Goal: Information Seeking & Learning: Learn about a topic

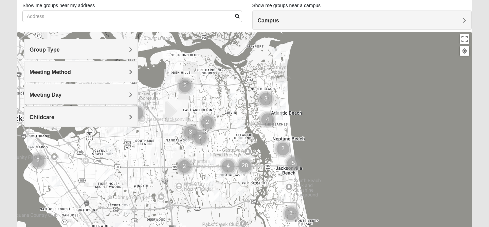
scroll to position [48, 0]
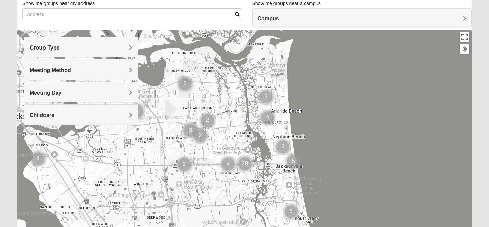
click at [103, 44] on h4 "Group Type" at bounding box center [81, 47] width 103 height 6
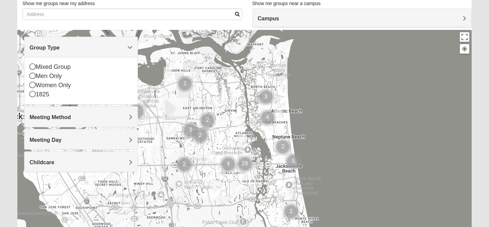
click at [101, 49] on h4 "Group Type" at bounding box center [81, 47] width 103 height 6
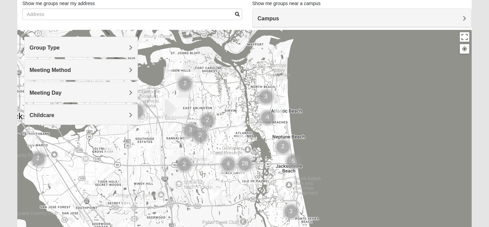
click at [405, 22] on div "Campus" at bounding box center [361, 18] width 219 height 18
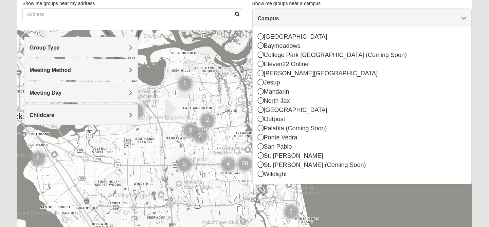
click at [405, 21] on h4 "Campus" at bounding box center [362, 18] width 209 height 6
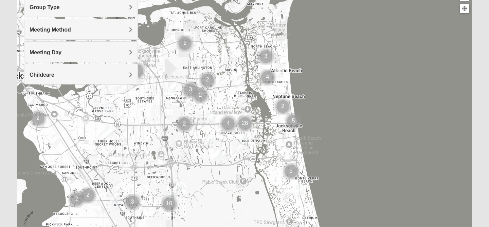
scroll to position [32, 0]
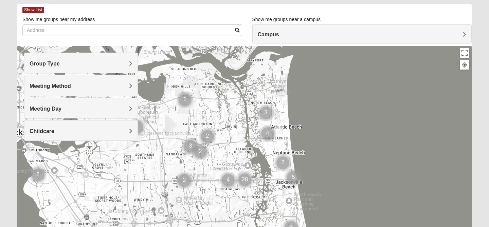
click at [103, 59] on div "Group Type" at bounding box center [80, 63] width 113 height 20
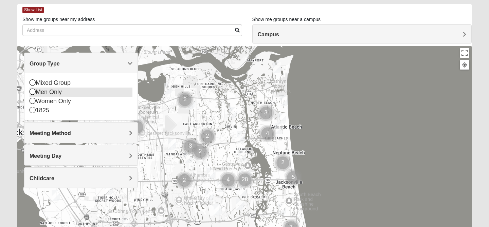
click at [50, 93] on div "Men Only" at bounding box center [81, 92] width 103 height 9
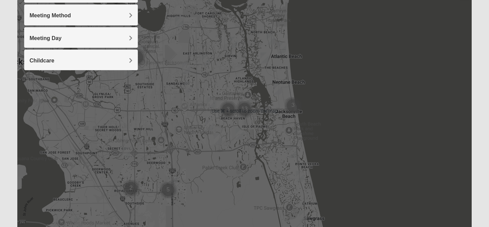
scroll to position [102, 0]
click at [211, 103] on img "Mens Hamilton 32250" at bounding box center [211, 102] width 8 height 11
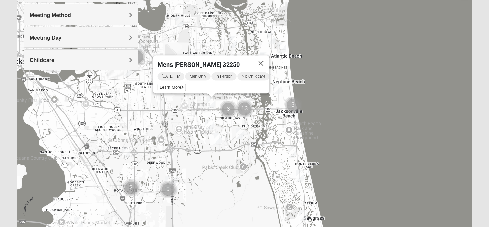
click at [208, 122] on img "Mens Johnson 32224" at bounding box center [209, 124] width 8 height 11
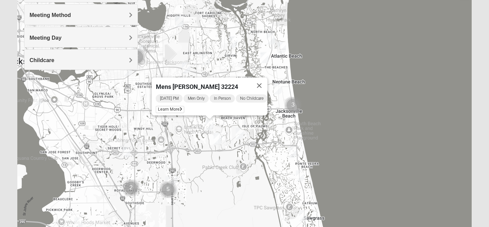
click at [215, 132] on div "[PERSON_NAME] 32224 [DATE] PM Men Only In Person No Childcare Learn More" at bounding box center [244, 110] width 454 height 271
click at [217, 137] on img "Mens Howard/Glee 32224" at bounding box center [217, 138] width 8 height 11
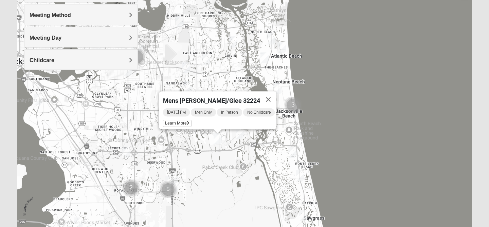
click at [241, 136] on img "Mens Schell 32224" at bounding box center [239, 133] width 8 height 11
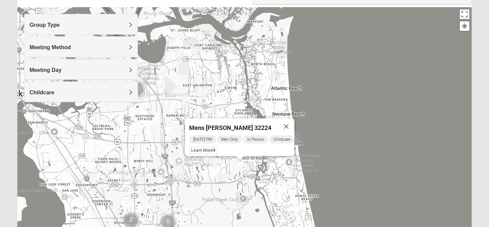
scroll to position [69, 0]
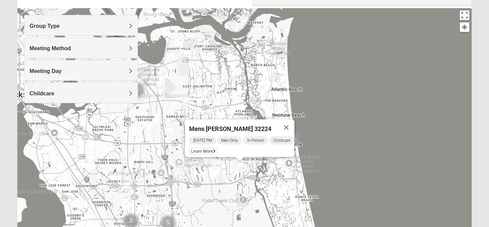
click at [110, 27] on h4 "Group Type" at bounding box center [81, 26] width 103 height 6
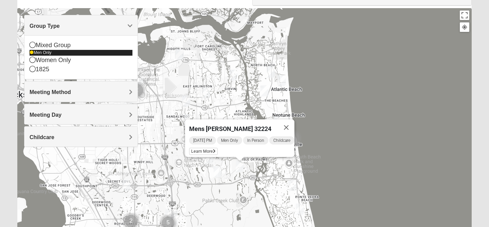
click at [32, 53] on icon at bounding box center [32, 53] width 4 height 4
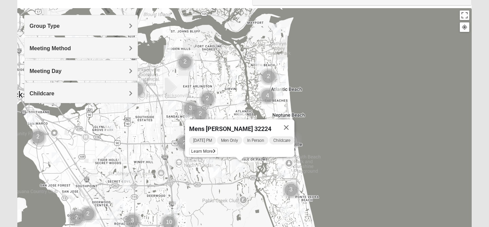
click at [205, 79] on div "Mens [PERSON_NAME] 32224 [DATE] PM Men Only In Person Childcare Learn More" at bounding box center [244, 143] width 454 height 271
click at [289, 125] on button "Close" at bounding box center [286, 127] width 16 height 16
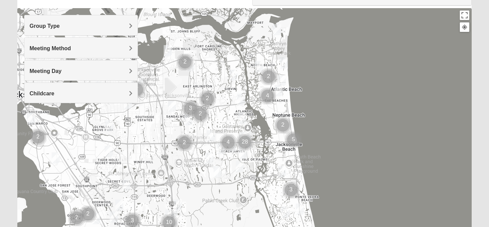
click at [55, 159] on img "Mixed Brown 32207" at bounding box center [56, 157] width 8 height 11
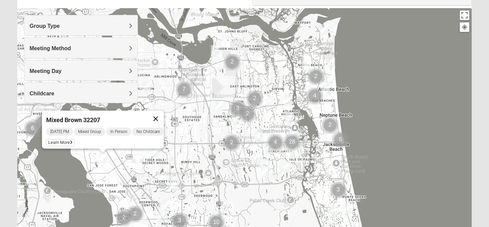
click at [162, 116] on button "Close" at bounding box center [156, 119] width 16 height 16
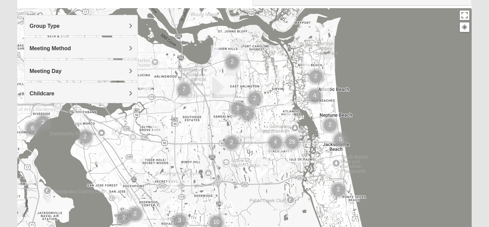
click at [257, 136] on img "Mens Hamilton 32250" at bounding box center [258, 135] width 8 height 11
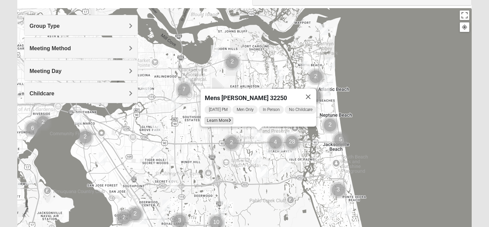
click at [221, 118] on span "Learn More" at bounding box center [219, 120] width 29 height 7
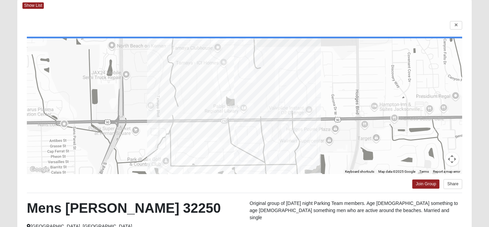
scroll to position [0, 0]
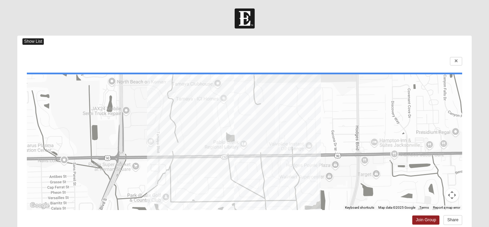
click at [34, 42] on span "Show List" at bounding box center [32, 41] width 21 height 6
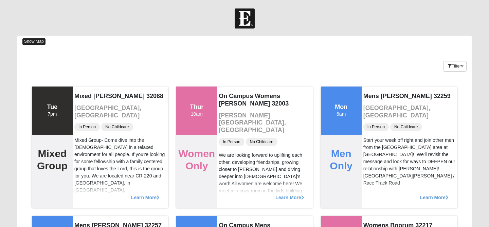
click at [31, 38] on span "Show Map" at bounding box center [33, 41] width 23 height 6
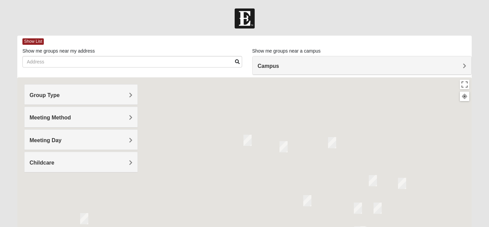
click at [273, 69] on div "Campus" at bounding box center [361, 65] width 219 height 18
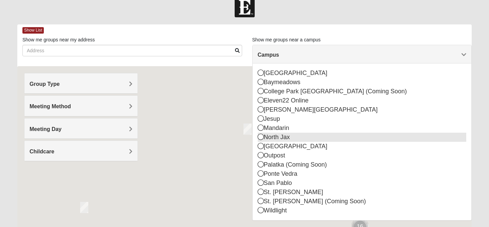
scroll to position [18, 0]
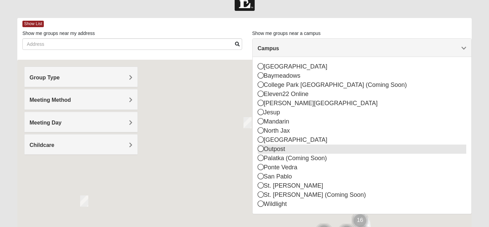
click at [269, 147] on div "Outpost" at bounding box center [362, 149] width 209 height 9
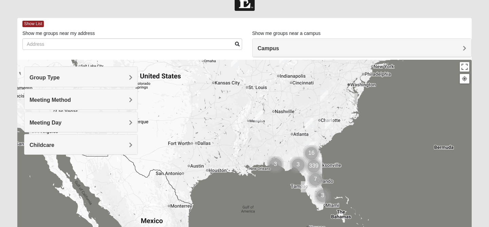
drag, startPoint x: 333, startPoint y: 186, endPoint x: 287, endPoint y: 160, distance: 52.9
click at [284, 121] on div at bounding box center [244, 195] width 454 height 271
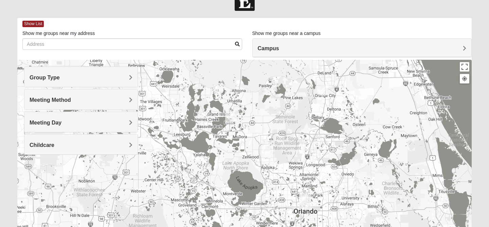
click at [324, 94] on img "Online Mixed Knight/Stuckey 31546" at bounding box center [324, 89] width 8 height 11
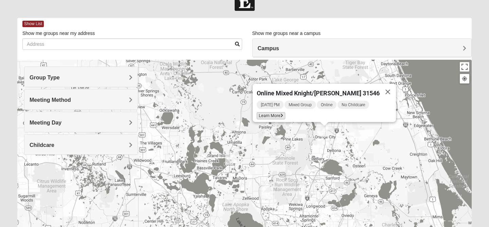
click at [283, 114] on icon at bounding box center [281, 116] width 3 height 4
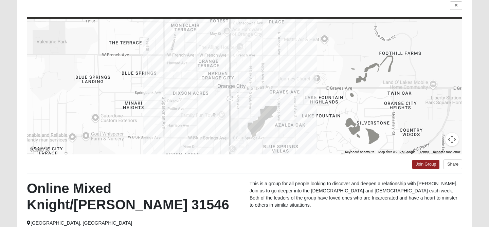
scroll to position [53, 0]
